Goal: Task Accomplishment & Management: Complete application form

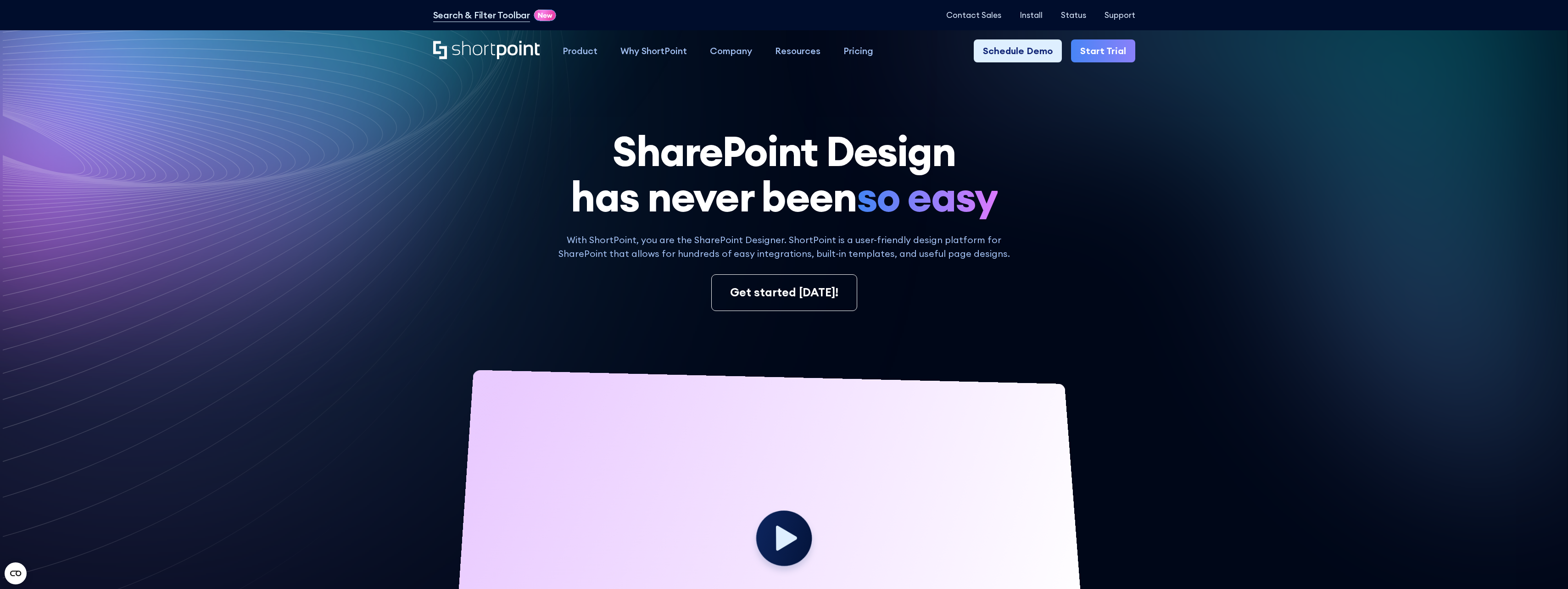
click at [1094, 52] on link "Start Trial" at bounding box center [1102, 50] width 64 height 23
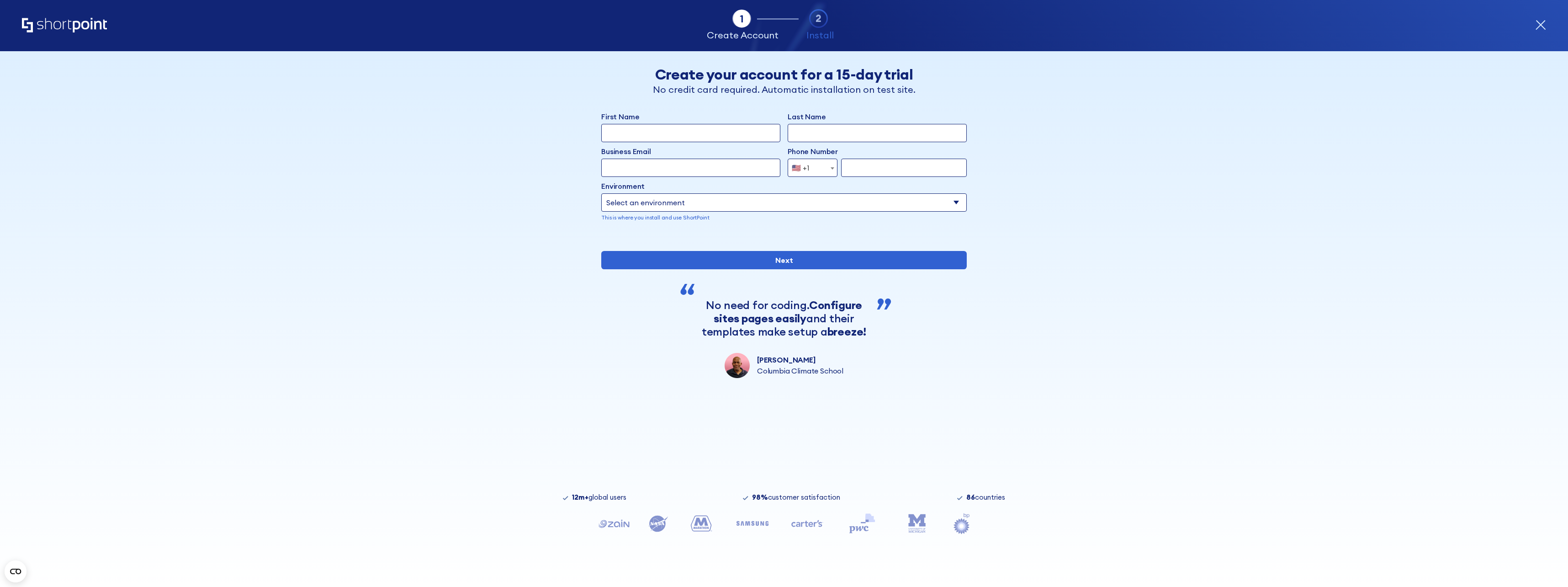
click at [669, 194] on select "Select an environment Microsoft 365 SharePoint Online SharePoint 2019 (On-Premi…" at bounding box center [784, 202] width 365 height 19
select select "Microsoft 365"
click at [602, 193] on select "Select an environment Microsoft 365 SharePoint Online SharePoint 2019 (On-Premi…" at bounding box center [784, 202] width 365 height 19
click at [644, 136] on input "First Name" at bounding box center [691, 134] width 179 height 19
type input "Tommie"
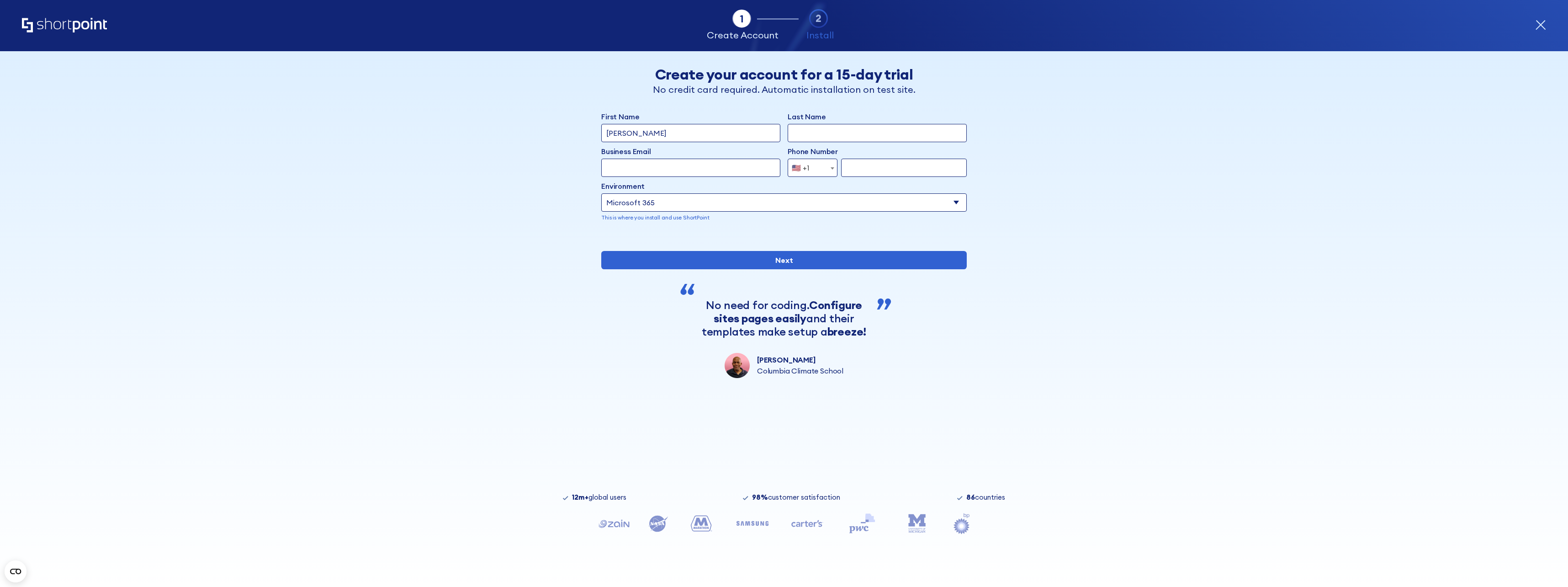
click at [855, 141] on input "Last Name" at bounding box center [877, 134] width 179 height 19
type input "Venables"
click at [807, 172] on span "🇺🇸 +1" at bounding box center [803, 168] width 31 height 19
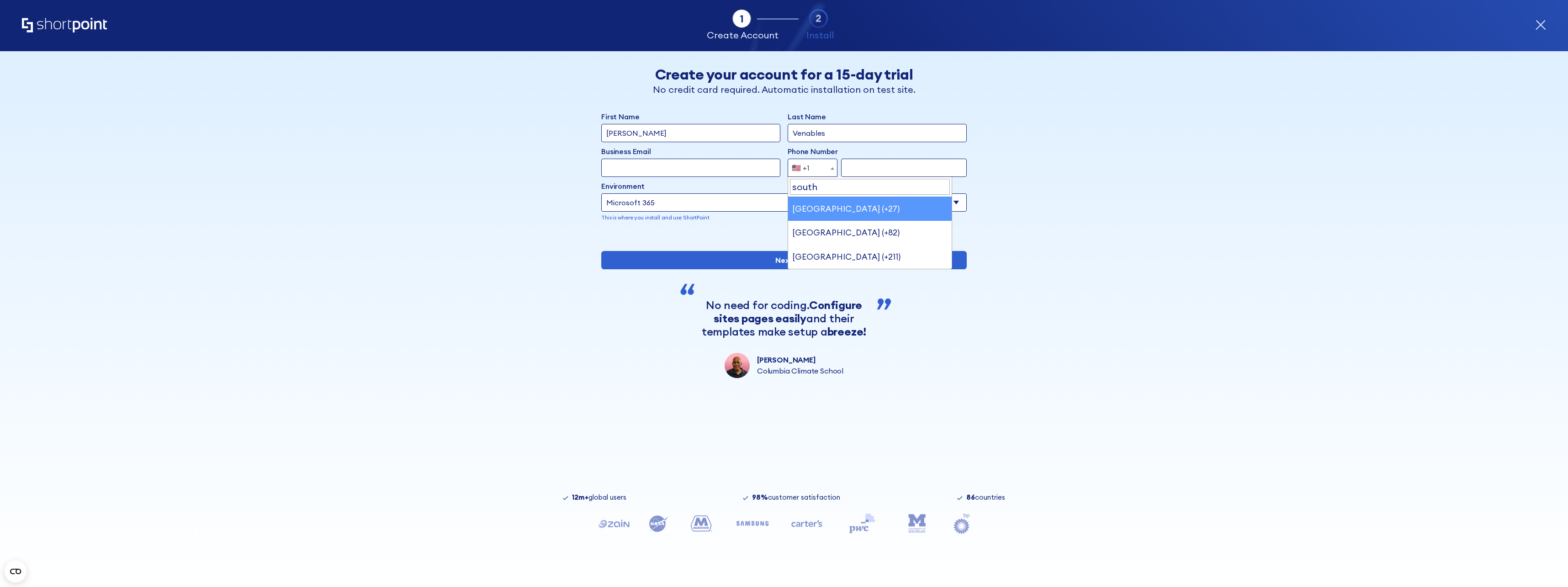
type input "south"
select select "+27"
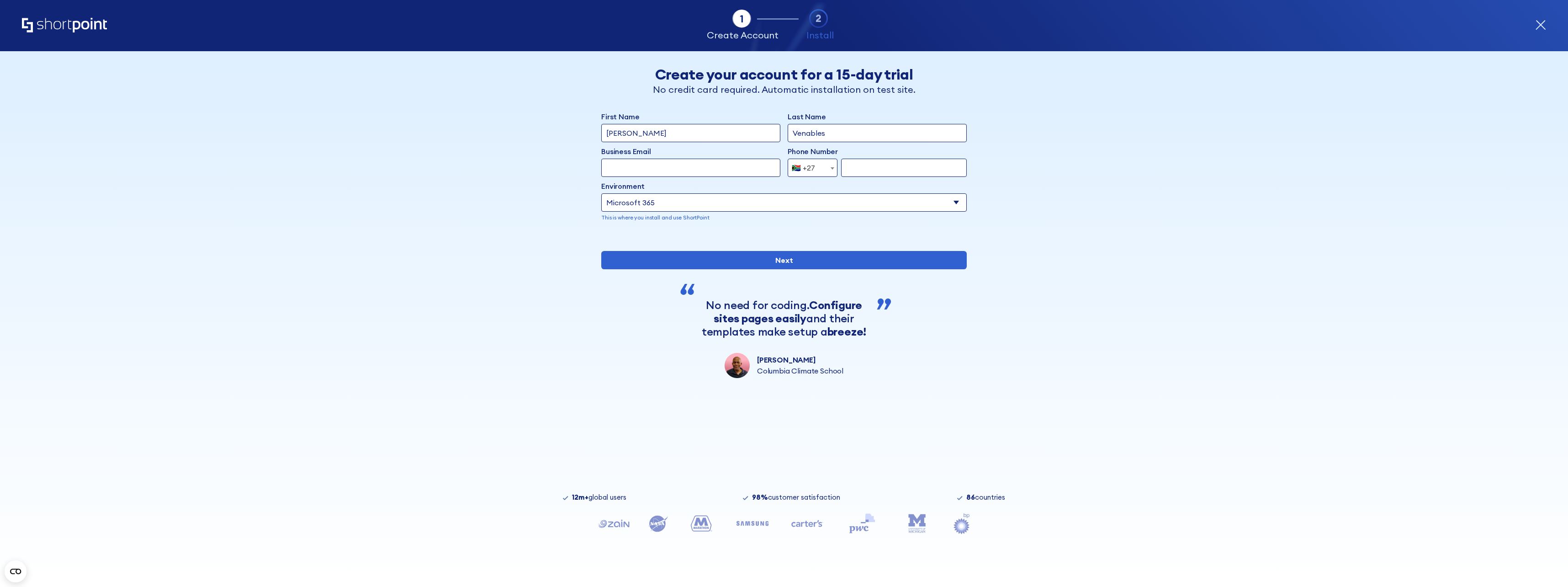
click at [855, 174] on input "form" at bounding box center [904, 168] width 126 height 19
type input "0823825520"
click at [728, 168] on input "Business Email" at bounding box center [691, 168] width 179 height 19
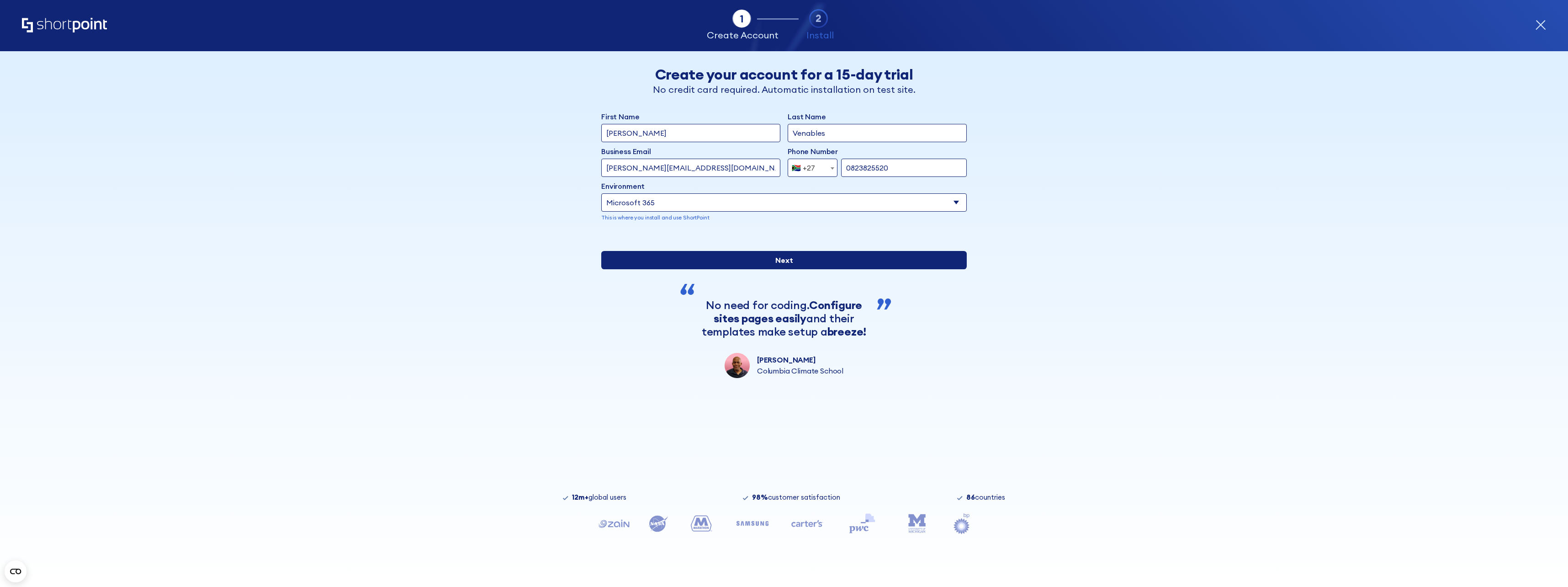
type input "tommie@shortpoint.com"
click at [734, 269] on input "Next" at bounding box center [784, 261] width 365 height 19
